Goal: Download file/media

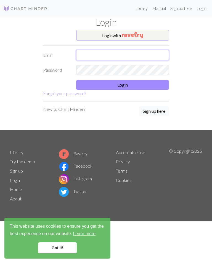
click at [118, 60] on input "text" at bounding box center [122, 55] width 93 height 10
click at [129, 54] on input "text" at bounding box center [122, 55] width 93 height 10
click at [132, 55] on input "text" at bounding box center [122, 55] width 93 height 10
type input "[EMAIL_ADDRESS][DOMAIN_NAME]"
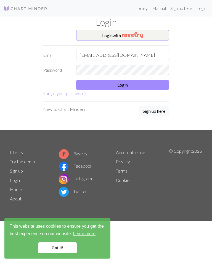
click at [151, 85] on button "Login" at bounding box center [122, 85] width 93 height 10
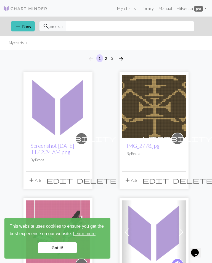
click at [60, 149] on link "Screenshot [DATE] 11.42.24 AM.png" at bounding box center [53, 149] width 44 height 13
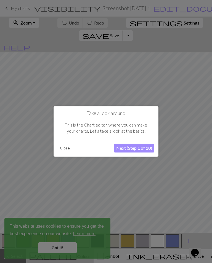
click at [70, 150] on button "Close" at bounding box center [65, 148] width 14 height 8
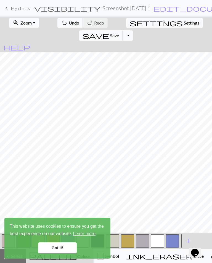
click at [133, 30] on button "Toggle Dropdown" at bounding box center [128, 35] width 10 height 10
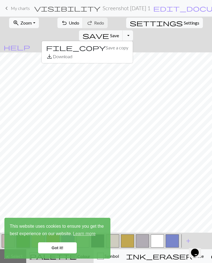
click at [133, 52] on button "save_alt Download" at bounding box center [87, 56] width 91 height 9
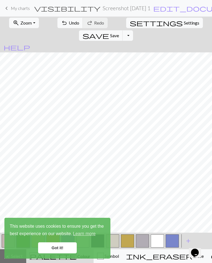
click at [61, 252] on link "Got it!" at bounding box center [57, 248] width 39 height 11
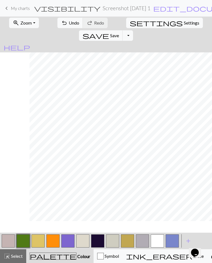
scroll to position [15, 104]
click at [133, 30] on button "Toggle Dropdown" at bounding box center [128, 35] width 10 height 10
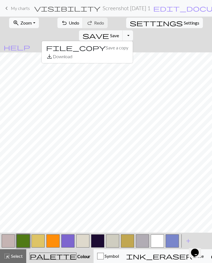
click at [133, 52] on button "save_alt Download" at bounding box center [87, 56] width 91 height 9
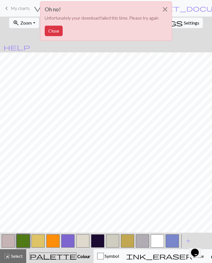
click at [51, 30] on button "Close" at bounding box center [54, 31] width 18 height 10
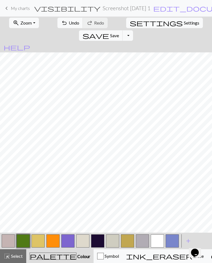
click at [133, 30] on button "Toggle Dropdown" at bounding box center [128, 35] width 10 height 10
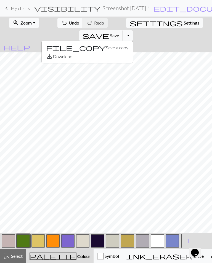
click at [133, 52] on button "save_alt Download" at bounding box center [87, 56] width 91 height 9
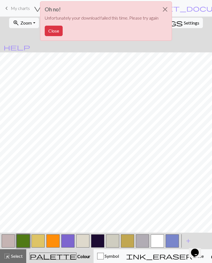
click at [54, 32] on button "Close" at bounding box center [54, 31] width 18 height 10
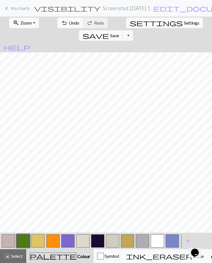
click at [123, 30] on button "save Save Save" at bounding box center [101, 35] width 44 height 10
click at [133, 30] on button "Toggle Dropdown" at bounding box center [128, 35] width 10 height 10
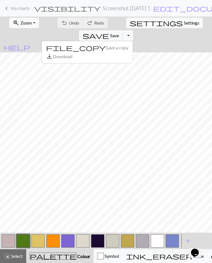
click at [133, 30] on button "Toggle Dropdown" at bounding box center [128, 35] width 10 height 10
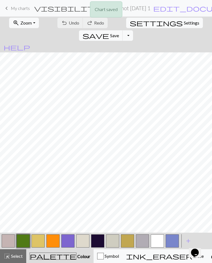
click at [133, 30] on button "Toggle Dropdown" at bounding box center [128, 35] width 10 height 10
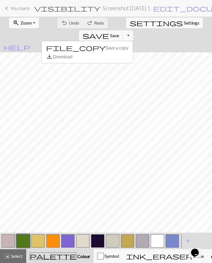
click at [133, 52] on button "save_alt Download" at bounding box center [87, 56] width 91 height 9
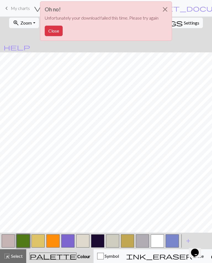
click at [52, 32] on button "Close" at bounding box center [54, 31] width 18 height 10
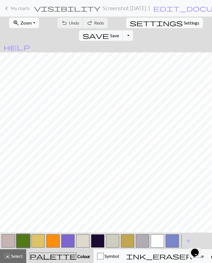
click at [29, 21] on button "zoom_in Zoom Zoom" at bounding box center [24, 23] width 30 height 10
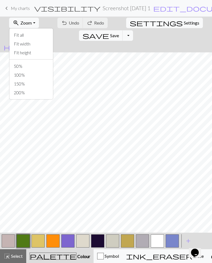
click at [35, 36] on button "Fit all" at bounding box center [31, 35] width 44 height 9
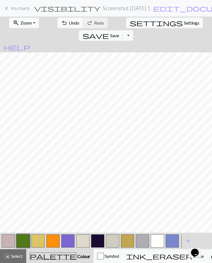
scroll to position [15, 42]
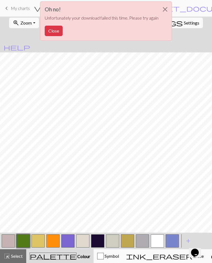
click at [59, 34] on button "Close" at bounding box center [54, 31] width 18 height 10
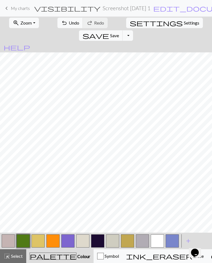
click at [30, 20] on button "zoom_in Zoom Zoom" at bounding box center [24, 23] width 30 height 10
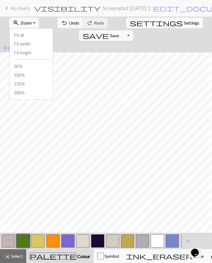
click at [39, 32] on button "Fit all" at bounding box center [31, 35] width 44 height 9
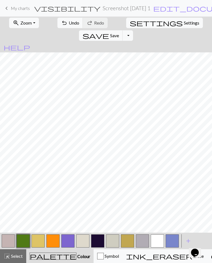
click at [28, 23] on span "Zoom" at bounding box center [25, 22] width 11 height 5
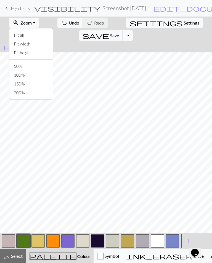
click at [27, 36] on button "Fit all" at bounding box center [31, 35] width 44 height 9
